Goal: Find specific page/section: Find specific page/section

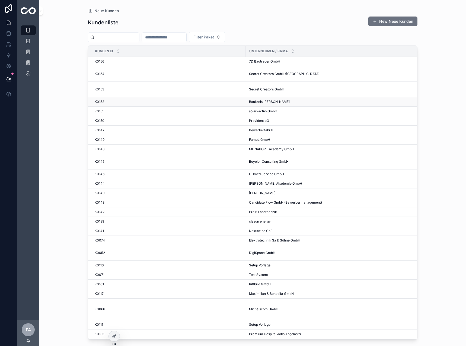
click at [270, 104] on td "Baukreis Antonitsch GesmbH Baukreis Antonitsch GesmbH" at bounding box center [333, 101] width 175 height 9
click at [271, 101] on span "Baukreis [PERSON_NAME]" at bounding box center [269, 102] width 41 height 4
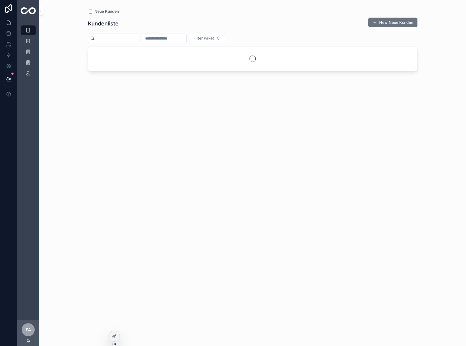
click at [186, 40] on input "scrollable content" at bounding box center [164, 39] width 44 height 8
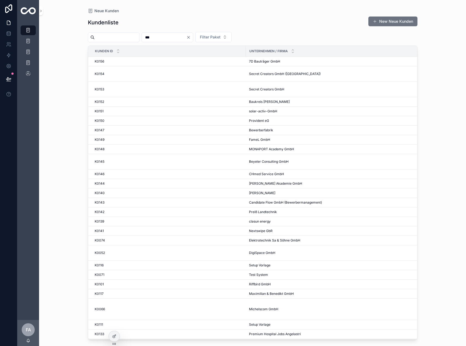
type input "***"
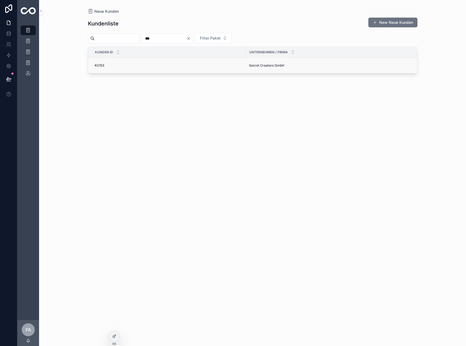
click at [104, 63] on div "K0153 K0153" at bounding box center [169, 65] width 148 height 4
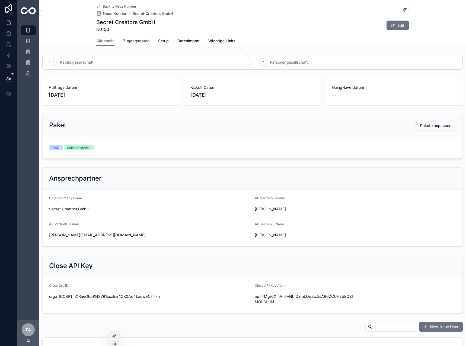
click at [140, 43] on span "Zugangsdaten" at bounding box center [136, 40] width 26 height 5
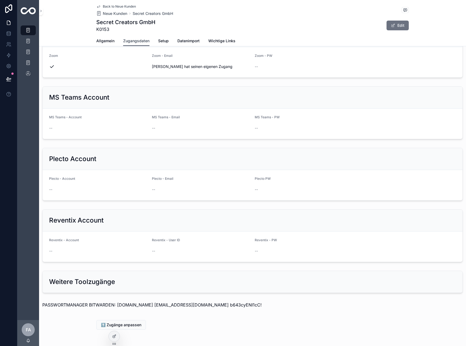
scroll to position [431, 0]
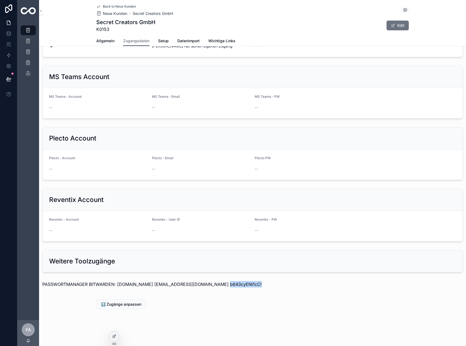
drag, startPoint x: 209, startPoint y: 288, endPoint x: 213, endPoint y: 282, distance: 6.6
click at [213, 282] on p "PASSWORTMANAGER BITWARDEN: [DOMAIN_NAME] [EMAIL_ADDRESS][DOMAIN_NAME] b643cyENI…" at bounding box center [252, 284] width 420 height 7
